Goal: Navigation & Orientation: Find specific page/section

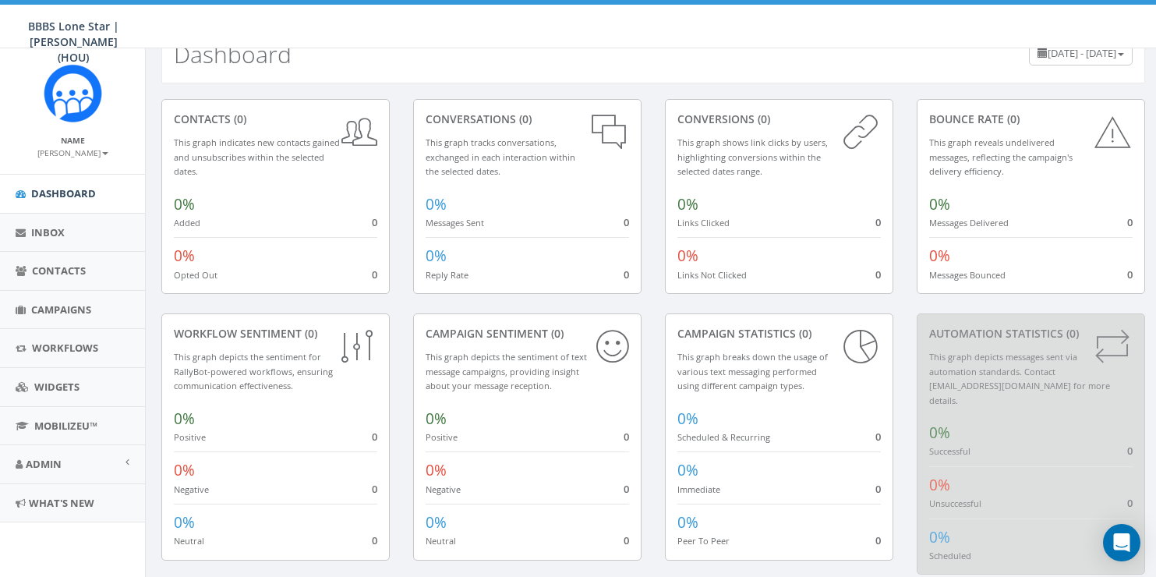
scroll to position [54, 0]
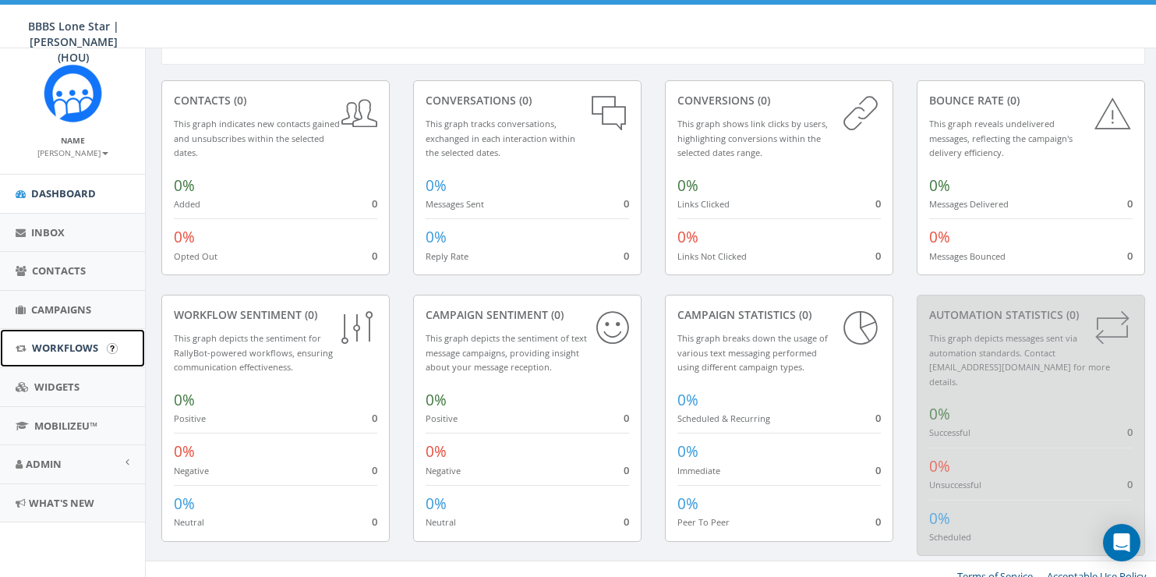
click at [87, 355] on link "Workflows" at bounding box center [72, 348] width 145 height 38
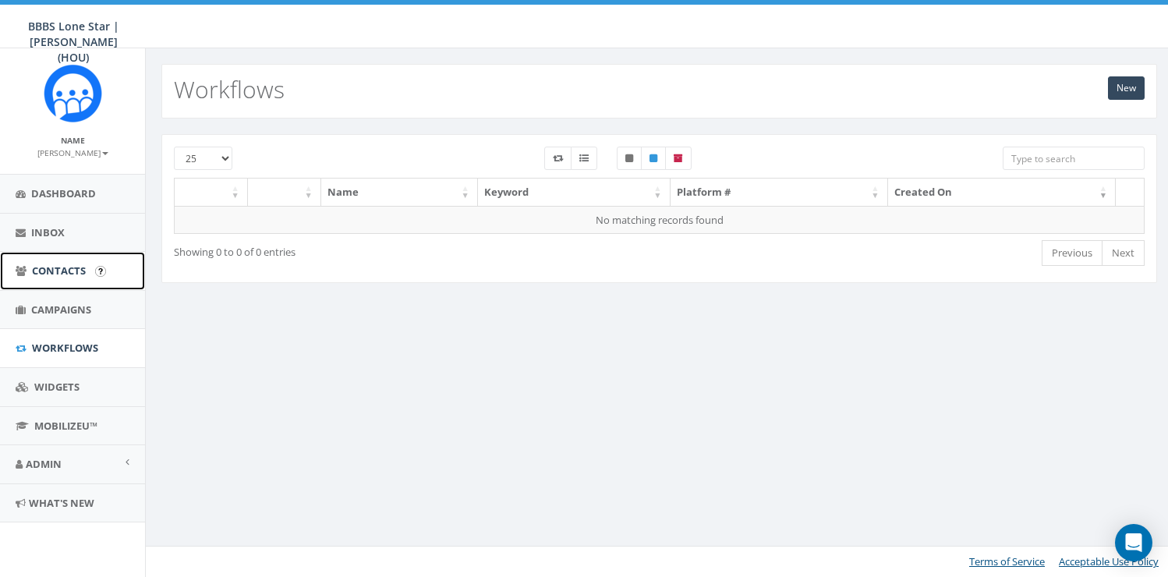
click at [72, 278] on link "Contacts" at bounding box center [72, 271] width 145 height 38
